Goal: Task Accomplishment & Management: Manage account settings

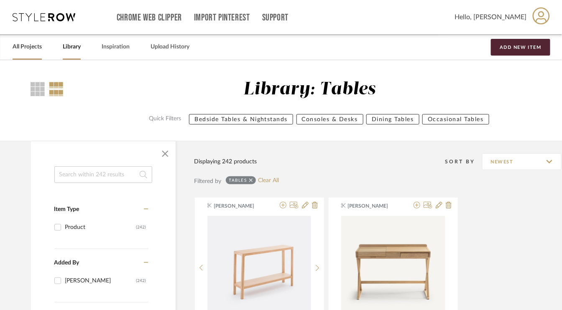
click at [33, 46] on link "All Projects" at bounding box center [27, 46] width 29 height 11
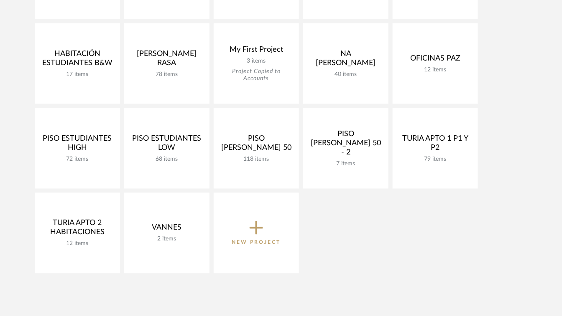
scroll to position [418, 0]
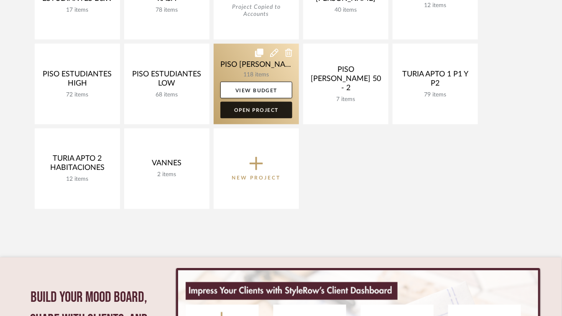
click at [258, 109] on link "Open Project" at bounding box center [256, 110] width 72 height 17
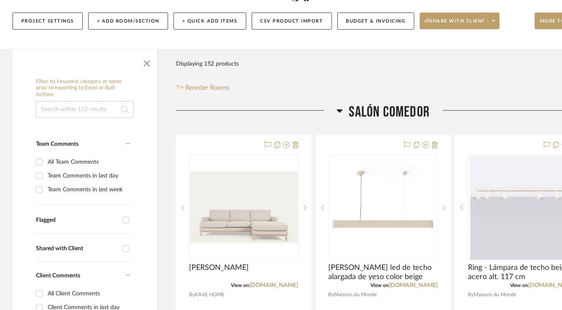
scroll to position [167, 0]
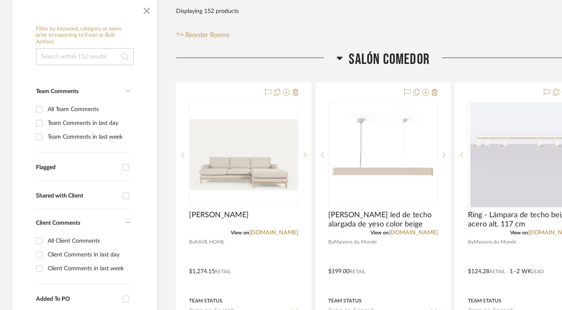
click at [339, 57] on icon at bounding box center [340, 58] width 6 height 3
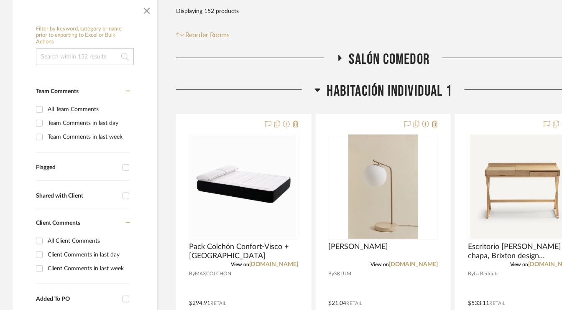
click at [316, 89] on icon at bounding box center [317, 90] width 6 height 3
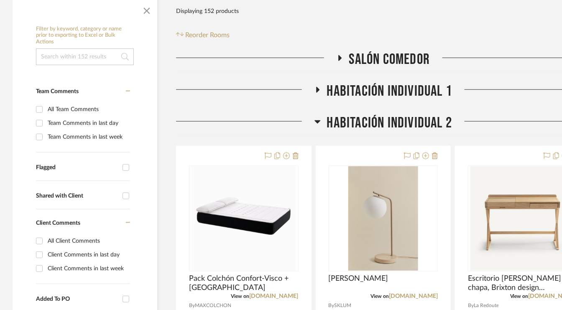
click at [319, 120] on icon at bounding box center [317, 121] width 6 height 3
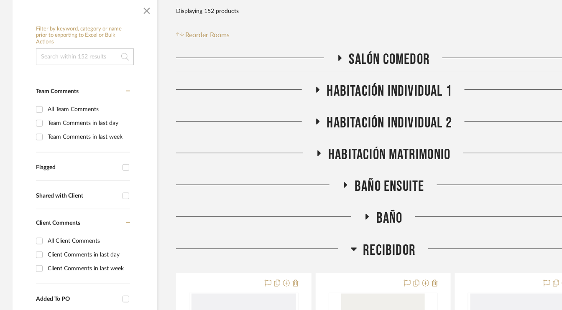
scroll to position [293, 0]
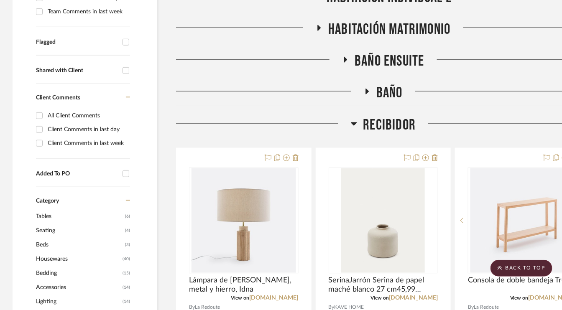
click at [343, 60] on icon at bounding box center [345, 60] width 10 height 6
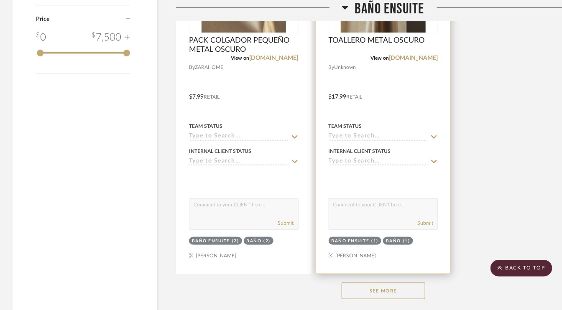
scroll to position [1087, 0]
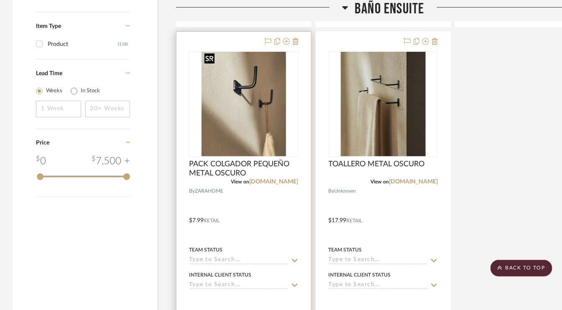
click at [247, 128] on img "0" at bounding box center [243, 104] width 84 height 105
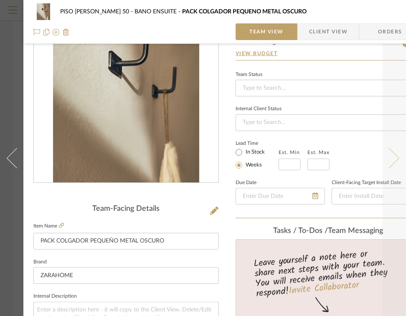
scroll to position [0, 0]
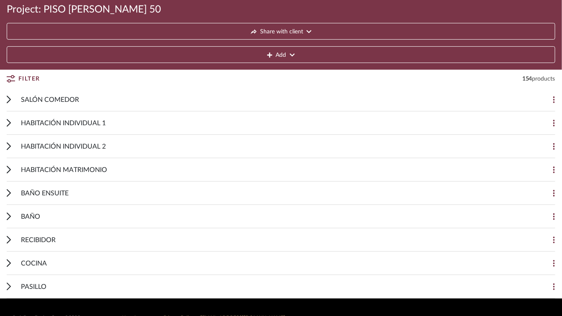
scroll to position [84, 0]
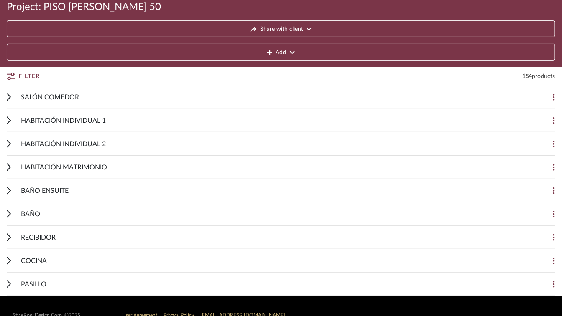
click at [69, 168] on span "HABITACIÓN MATRIMONIO" at bounding box center [64, 168] width 86 height 10
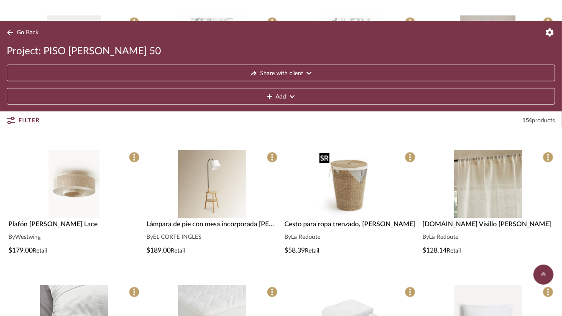
scroll to position [293, 0]
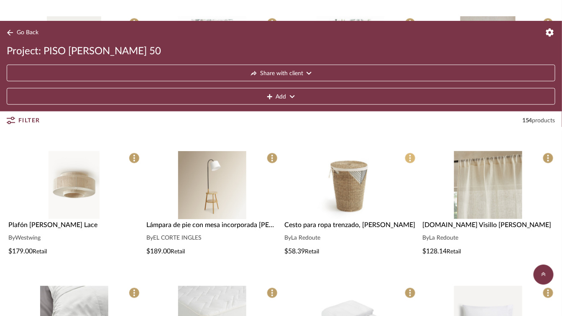
click at [413, 153] on span at bounding box center [410, 158] width 11 height 11
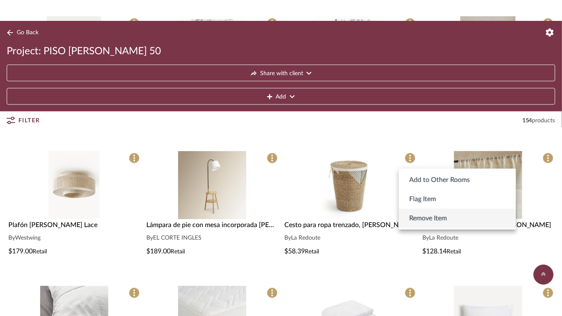
click at [428, 218] on span "Remove Item" at bounding box center [428, 219] width 38 height 10
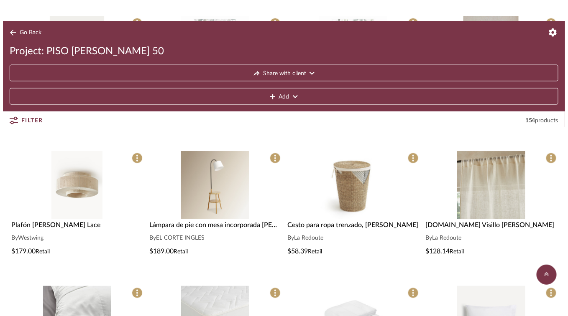
scroll to position [0, 0]
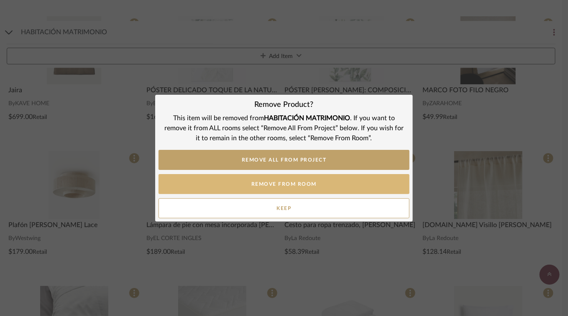
click at [288, 183] on button "REMOVE FROM ROOM" at bounding box center [283, 184] width 251 height 20
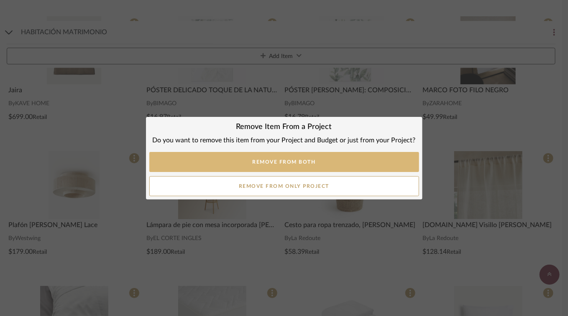
click at [297, 161] on button "Remove from Both" at bounding box center [284, 162] width 270 height 20
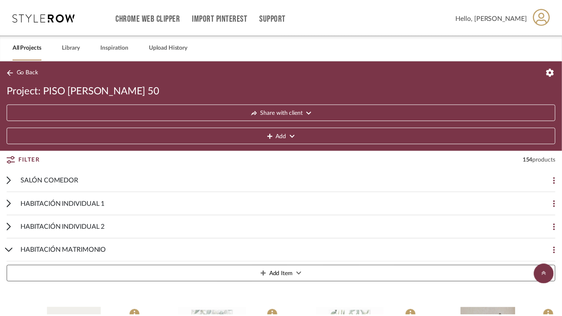
scroll to position [293, 0]
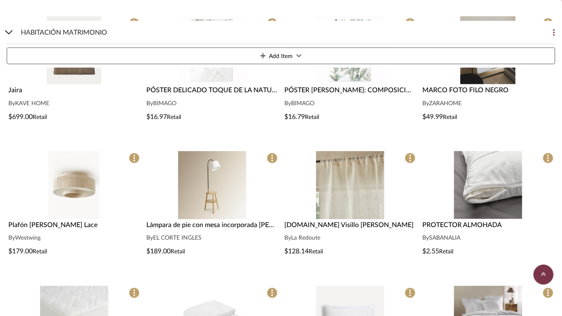
click at [9, 31] on icon at bounding box center [9, 33] width 8 height 4
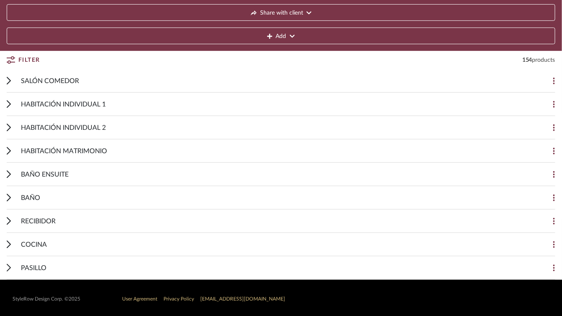
click at [8, 103] on icon at bounding box center [9, 104] width 4 height 8
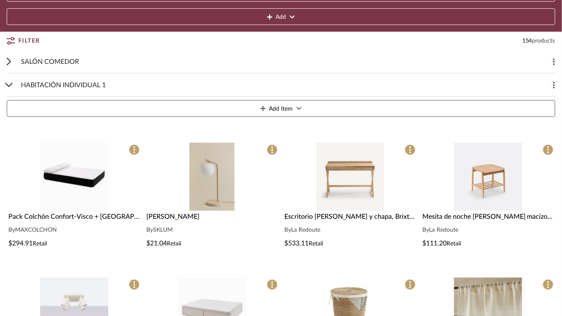
scroll to position [225, 0]
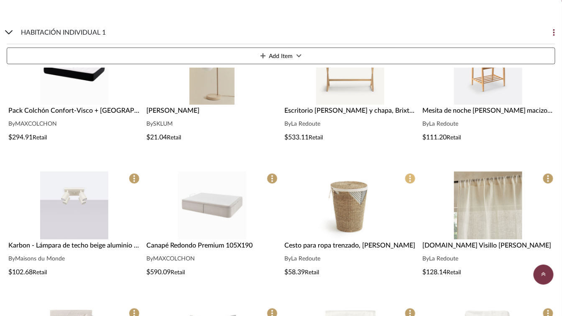
click at [412, 178] on span at bounding box center [410, 178] width 11 height 11
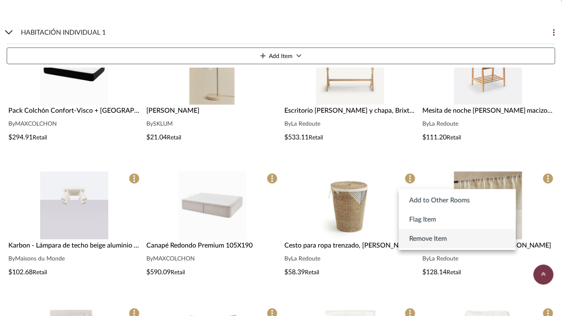
click at [423, 238] on span "Remove Item" at bounding box center [428, 239] width 38 height 10
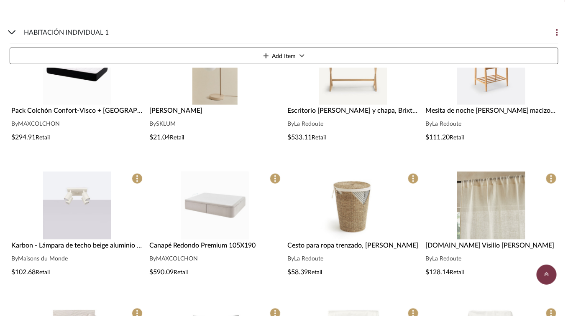
scroll to position [0, 0]
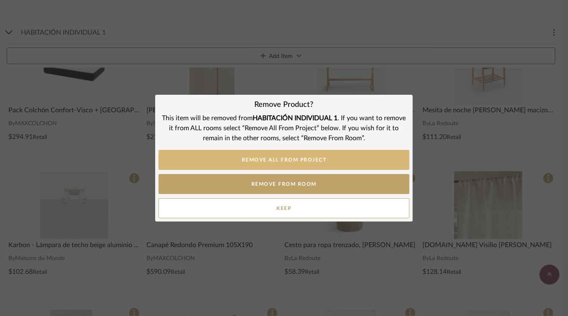
click at [291, 159] on button "REMOVE ALL FROM PROJECT" at bounding box center [283, 160] width 251 height 20
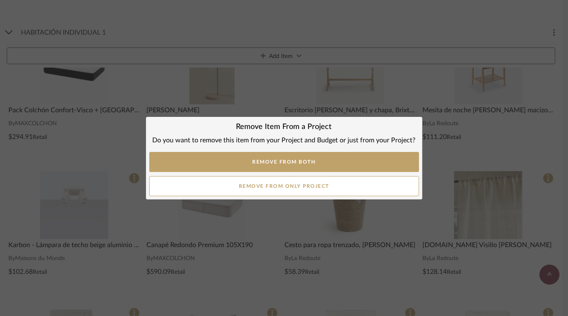
click at [291, 159] on button "Remove from Both" at bounding box center [284, 162] width 270 height 20
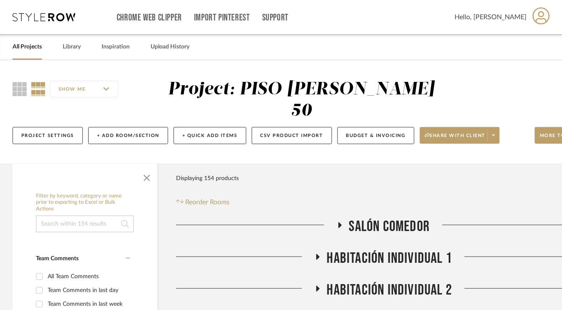
click at [318, 255] on icon at bounding box center [317, 257] width 10 height 6
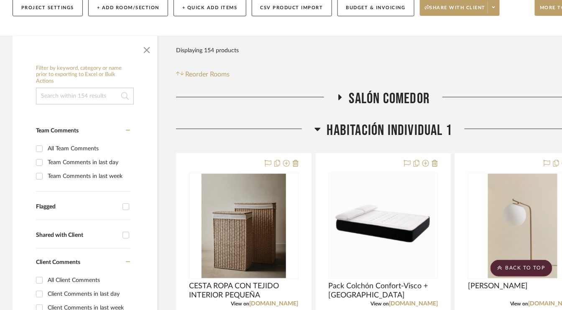
scroll to position [125, 0]
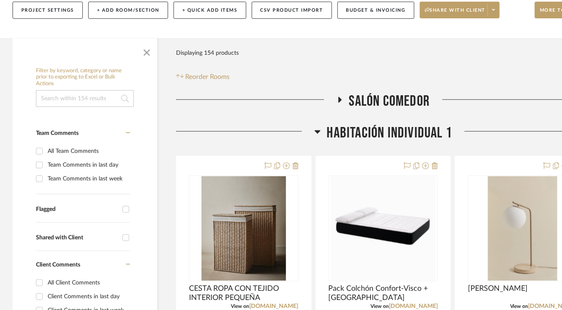
click at [319, 131] on icon at bounding box center [317, 132] width 6 height 10
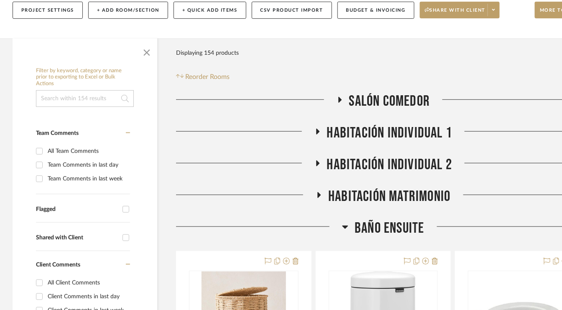
click at [317, 163] on icon at bounding box center [317, 164] width 3 height 6
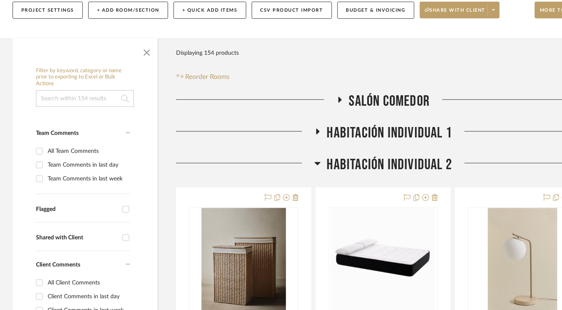
click at [317, 163] on icon at bounding box center [317, 163] width 6 height 3
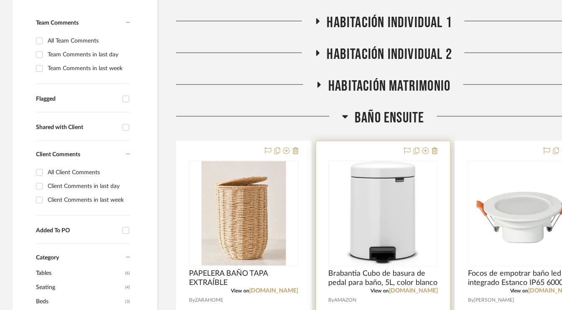
scroll to position [251, 0]
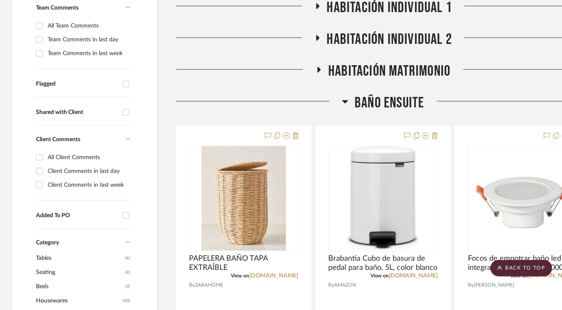
click at [318, 69] on icon at bounding box center [319, 70] width 3 height 6
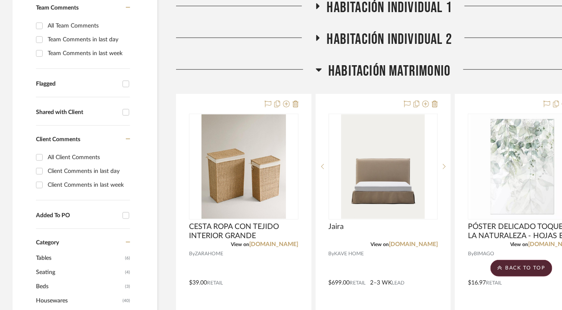
click at [319, 68] on icon at bounding box center [319, 70] width 6 height 10
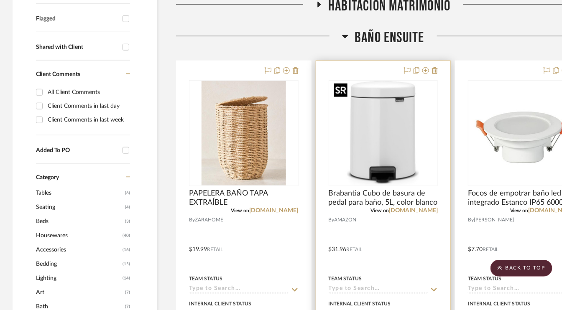
scroll to position [293, 0]
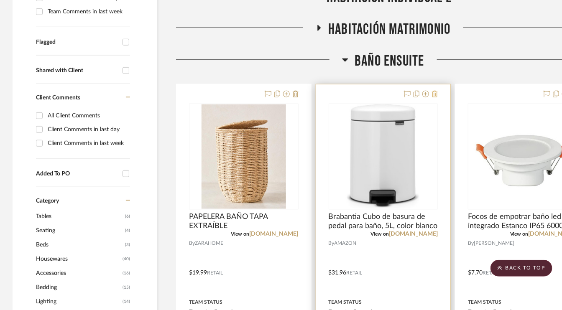
click at [437, 92] on icon at bounding box center [435, 94] width 6 height 7
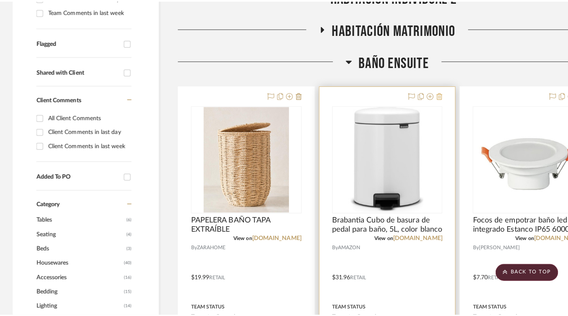
scroll to position [0, 0]
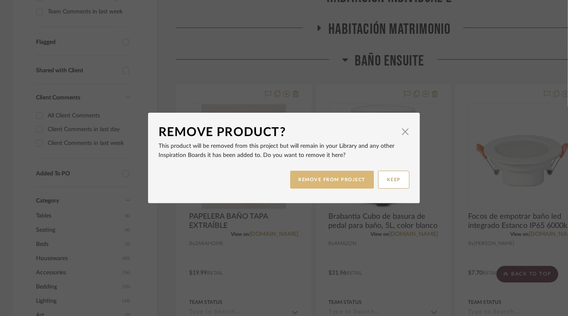
click at [332, 176] on button "REMOVE FROM PROJECT" at bounding box center [332, 180] width 84 height 18
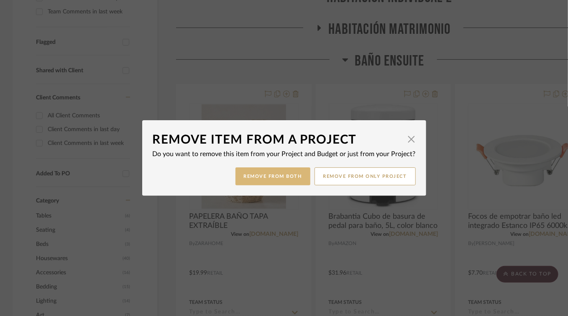
click at [284, 176] on button "Remove from Both" at bounding box center [272, 177] width 75 height 18
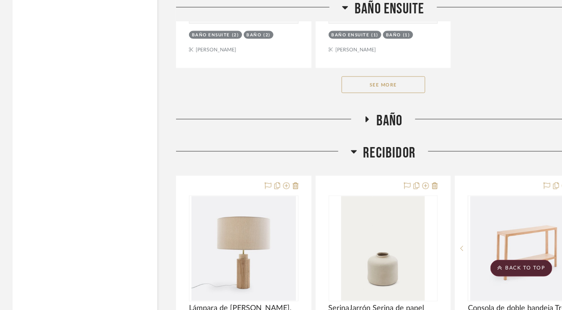
scroll to position [1421, 0]
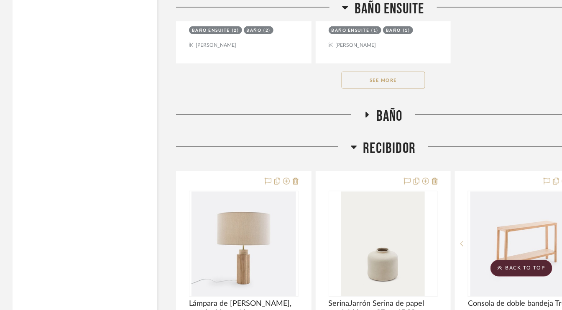
click at [370, 112] on icon at bounding box center [367, 115] width 10 height 6
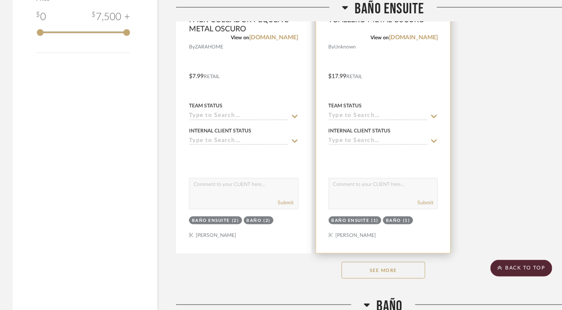
scroll to position [1212, 0]
